Goal: Check status: Check status

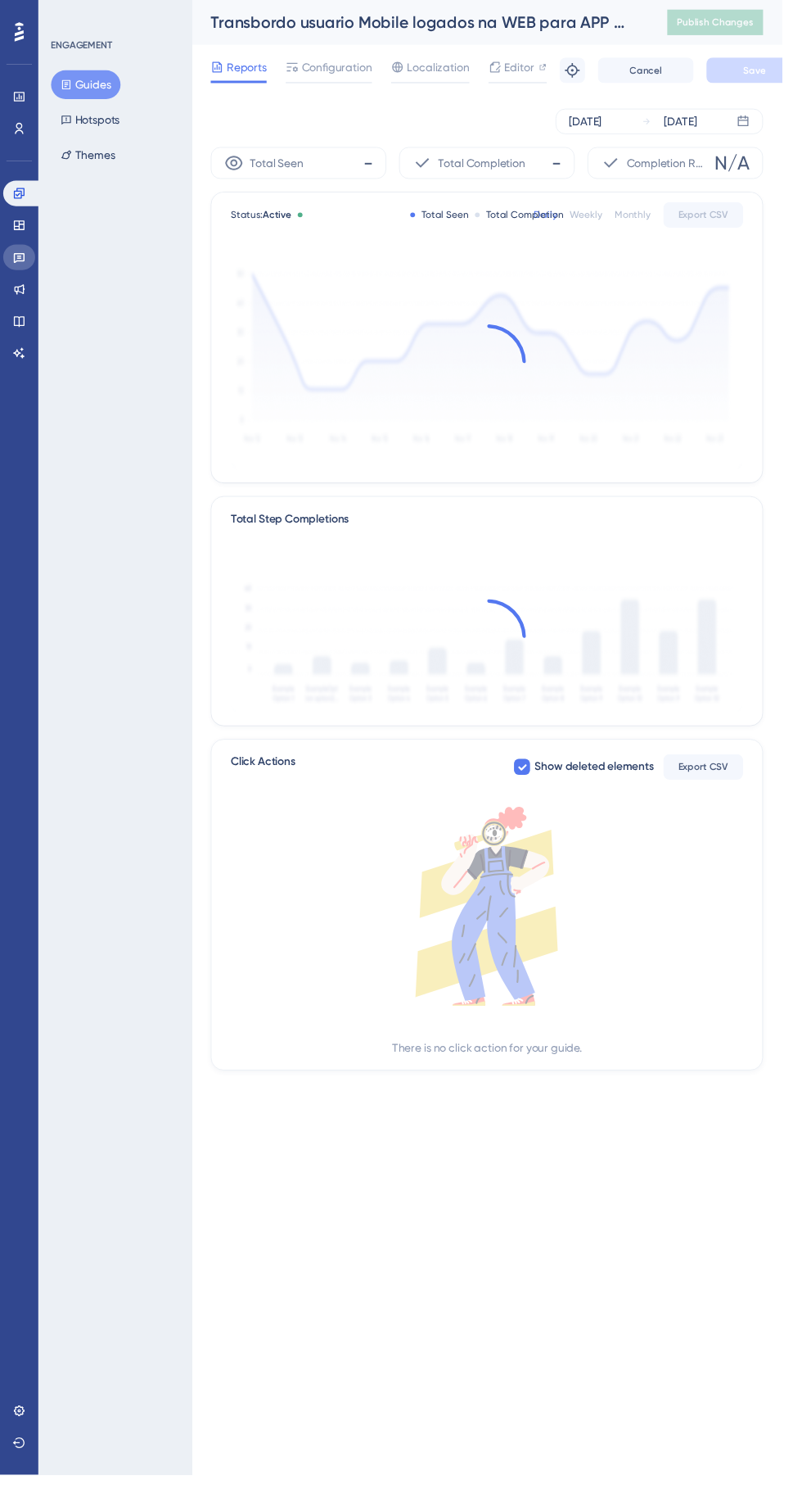
click at [20, 265] on icon at bounding box center [20, 264] width 11 height 10
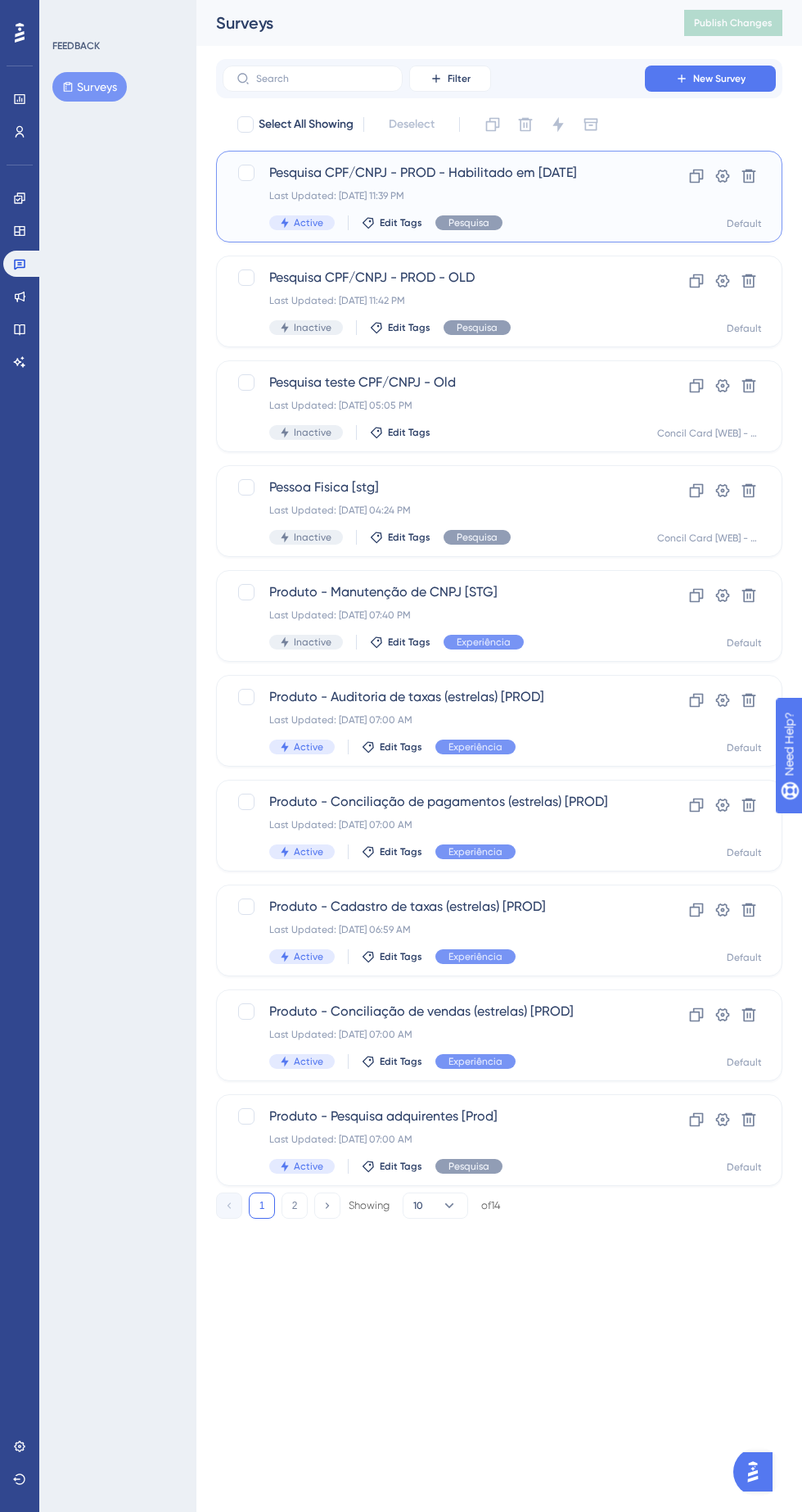
click at [453, 192] on div "Last Updated: [DATE] 11:39 PM" at bounding box center [434, 196] width 329 height 13
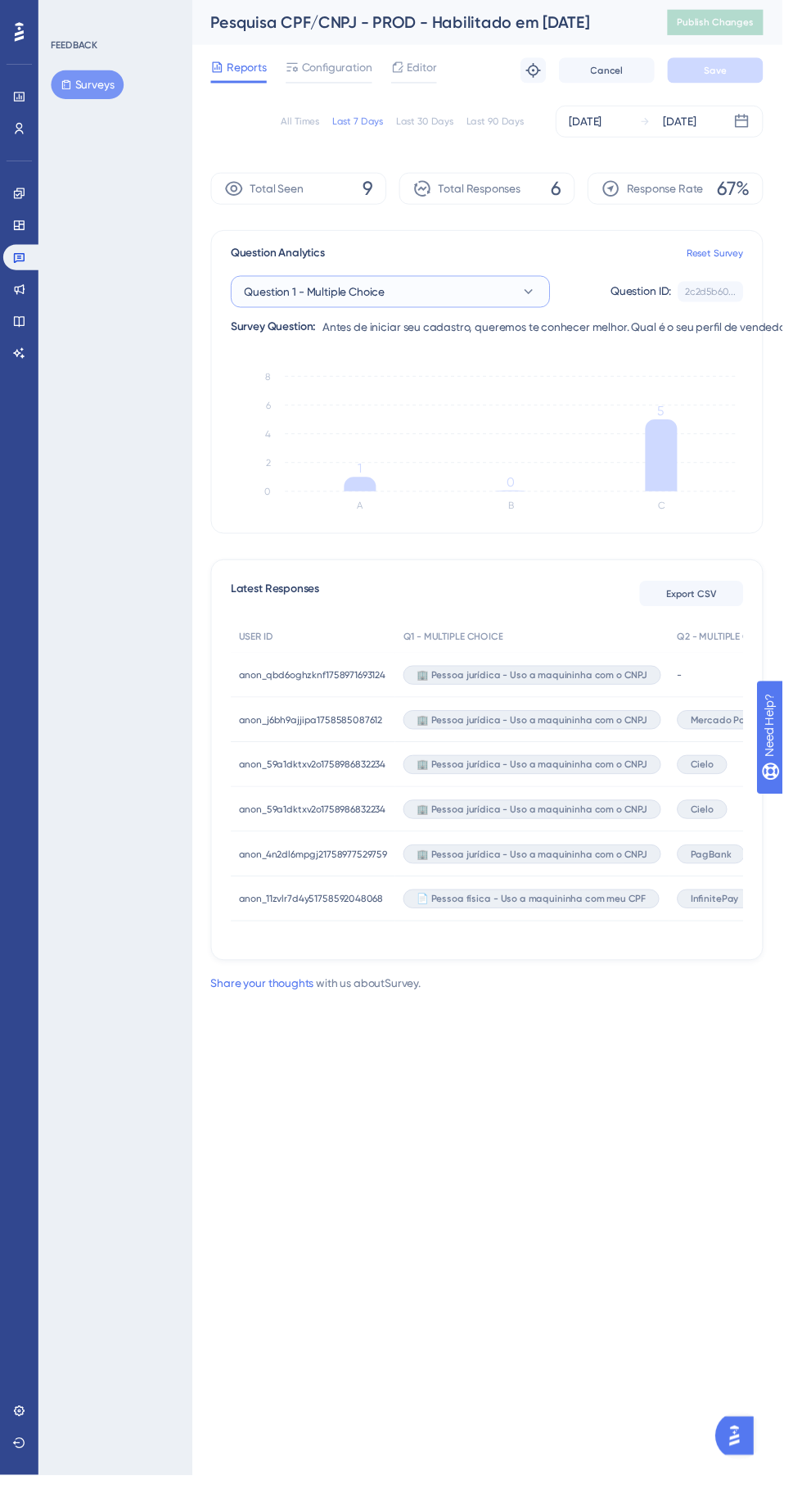
click at [469, 308] on button "Question 1 - Multiple Choice" at bounding box center [400, 299] width 327 height 33
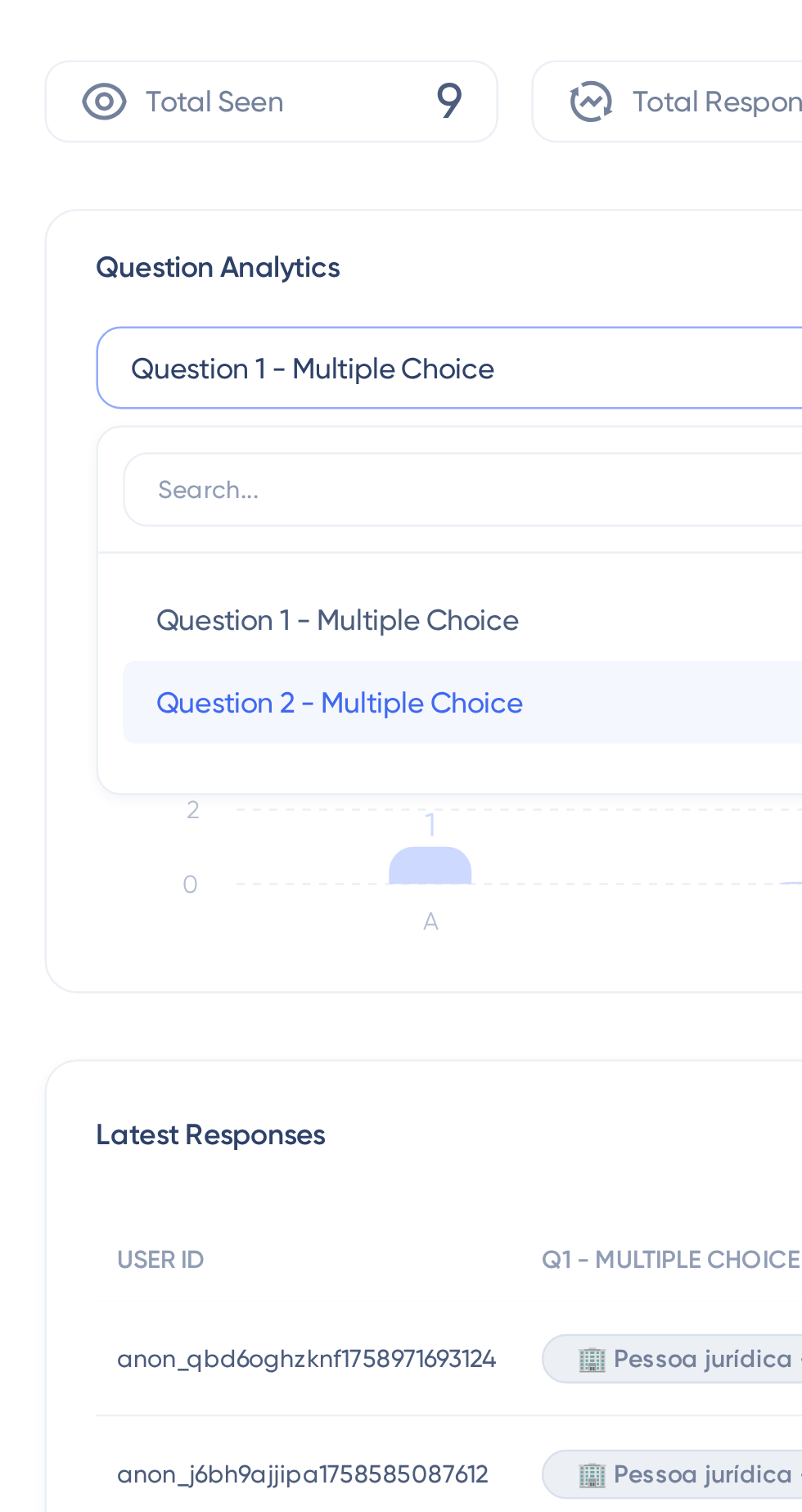
click at [406, 433] on span "Question 2 - Multiple Choice" at bounding box center [333, 431] width 146 height 20
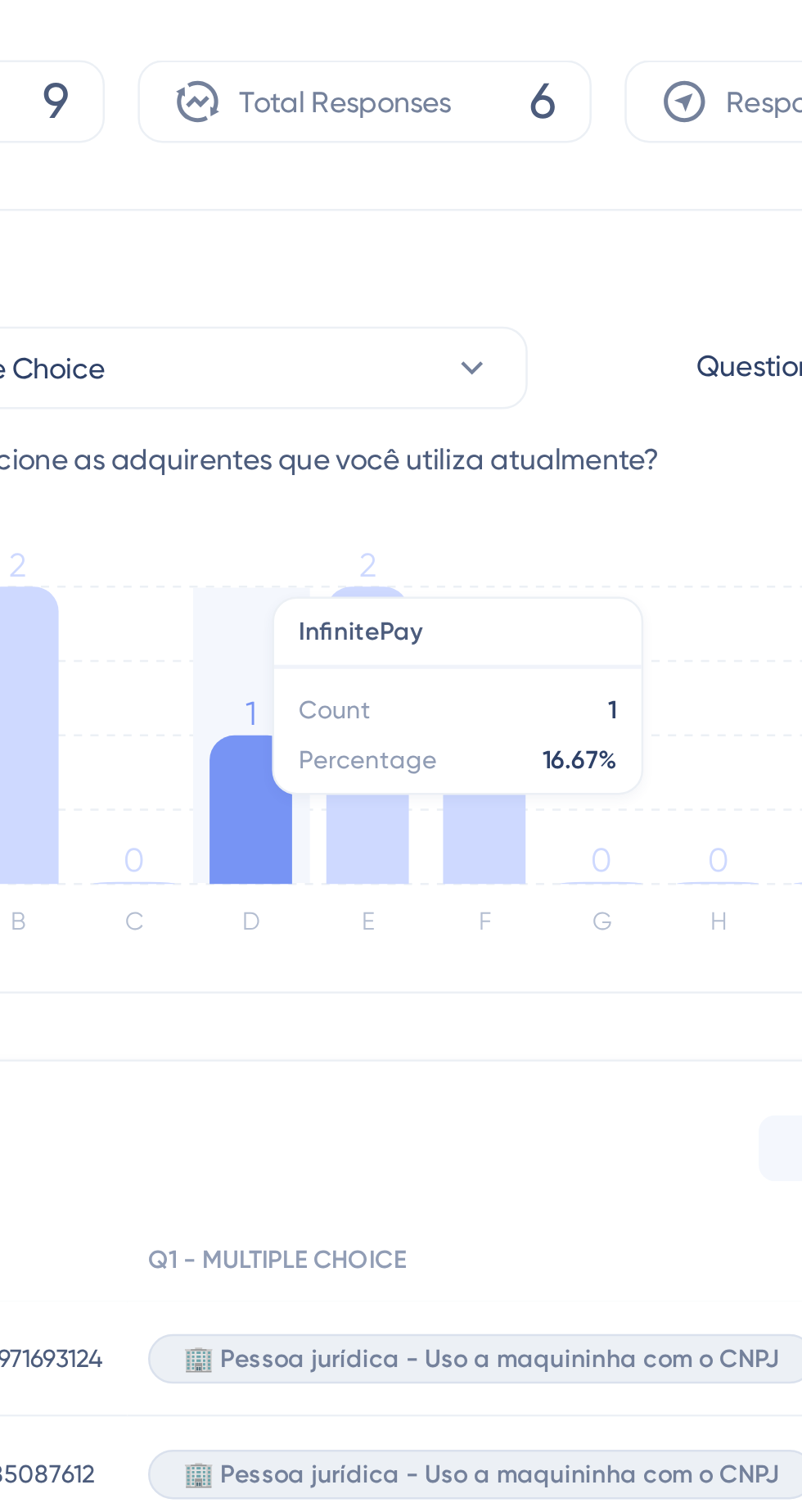
click at [506, 478] on icon at bounding box center [500, 445] width 33 height 118
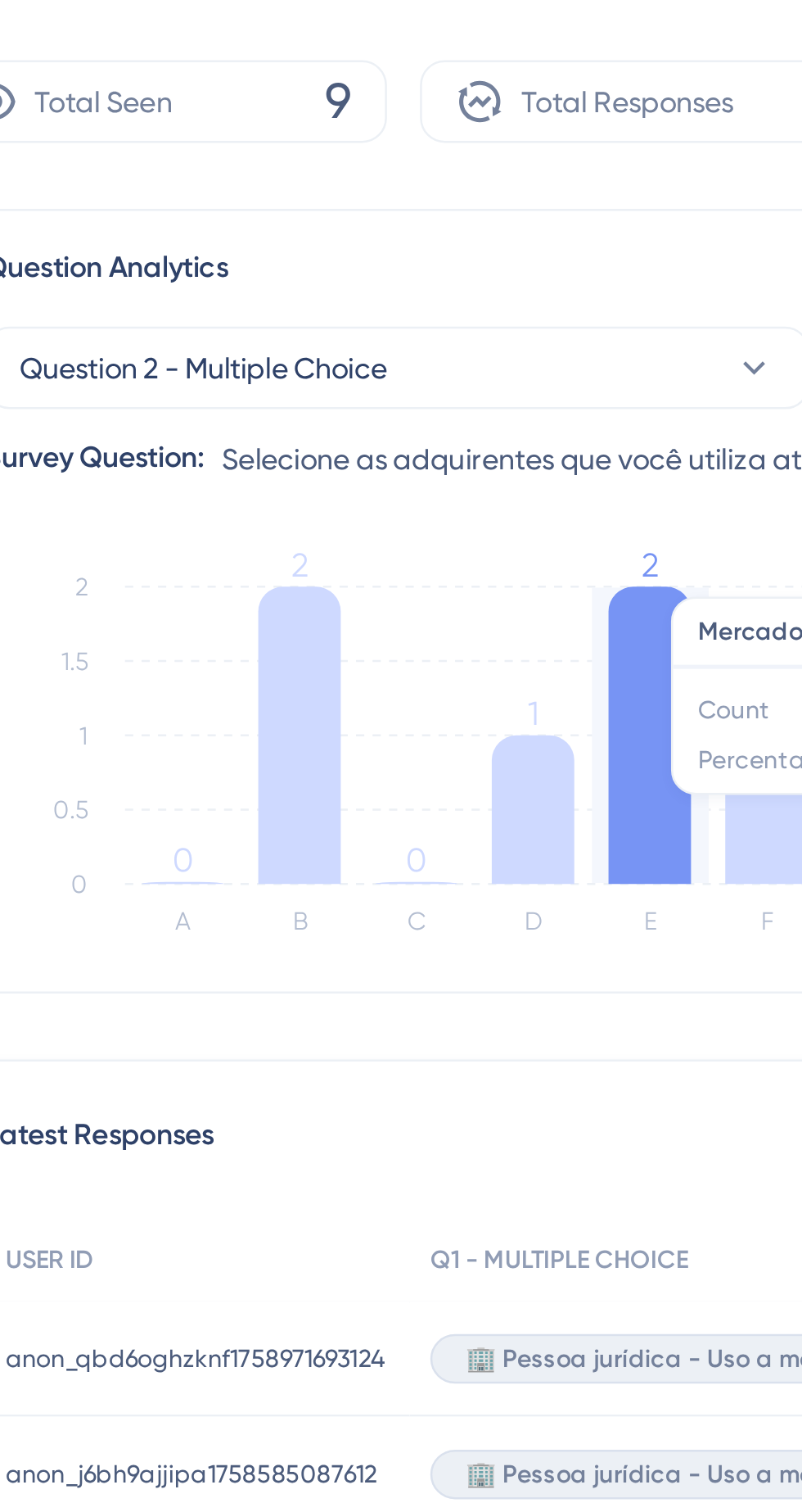
click at [359, 453] on icon at bounding box center [361, 445] width 33 height 118
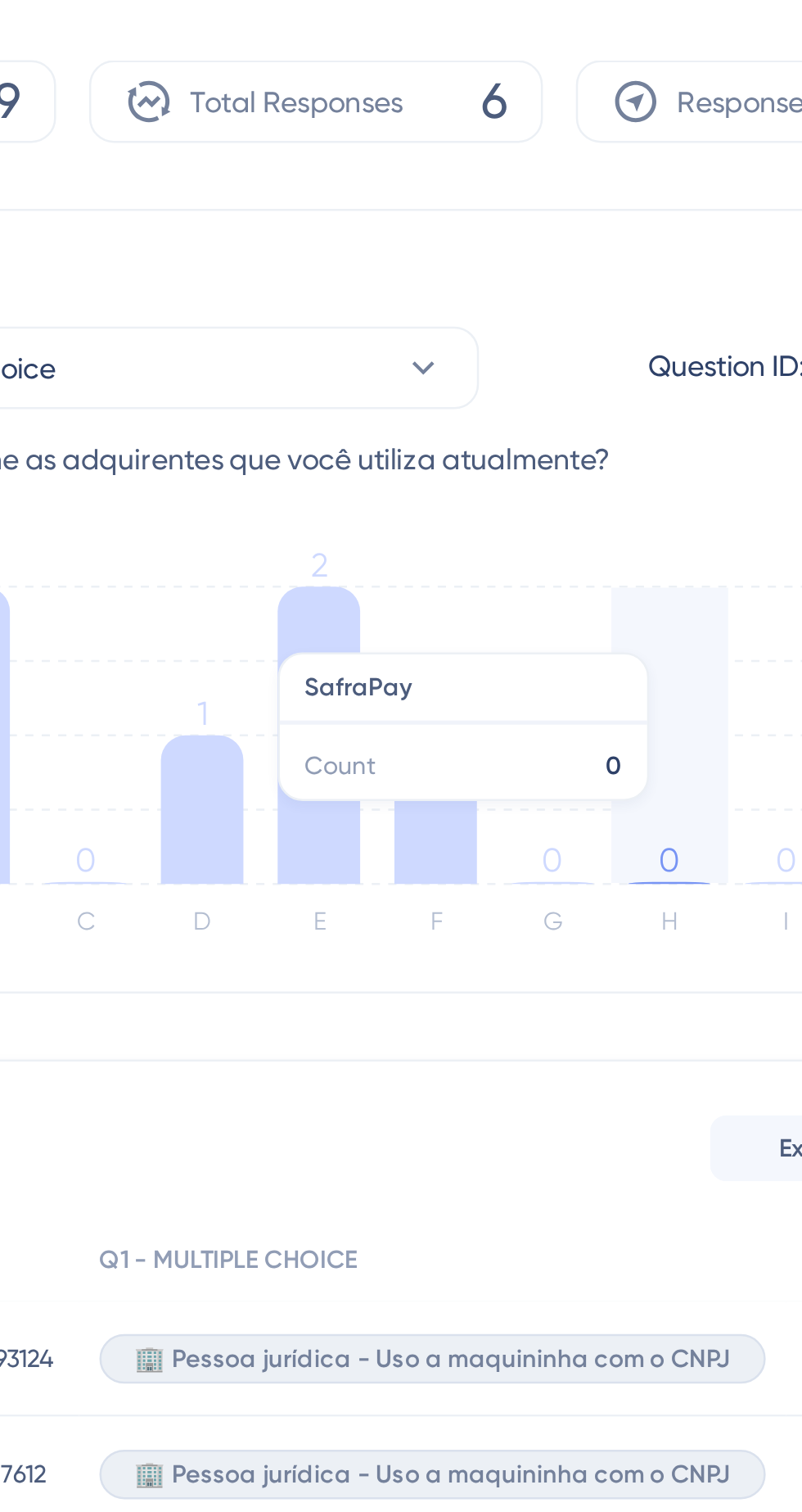
click at [544, 492] on icon at bounding box center [547, 474] width 33 height 59
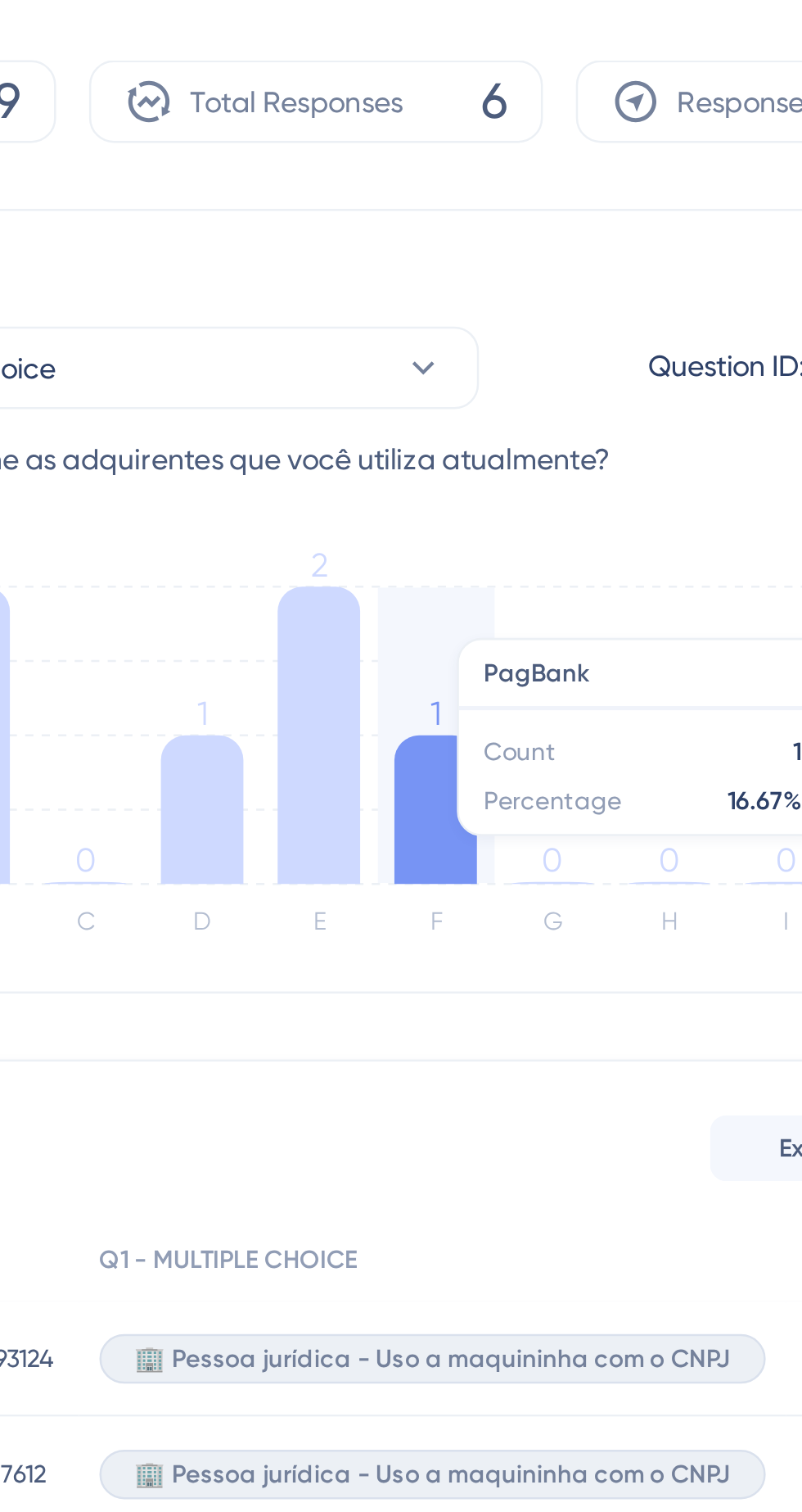
click at [452, 478] on icon at bounding box center [454, 474] width 33 height 59
